Goal: Task Accomplishment & Management: Manage account settings

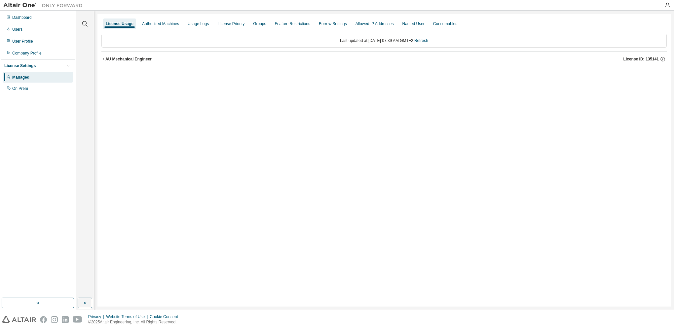
click at [114, 59] on div "AU Mechanical Engineer" at bounding box center [128, 58] width 46 height 5
